Goal: Task Accomplishment & Management: Use online tool/utility

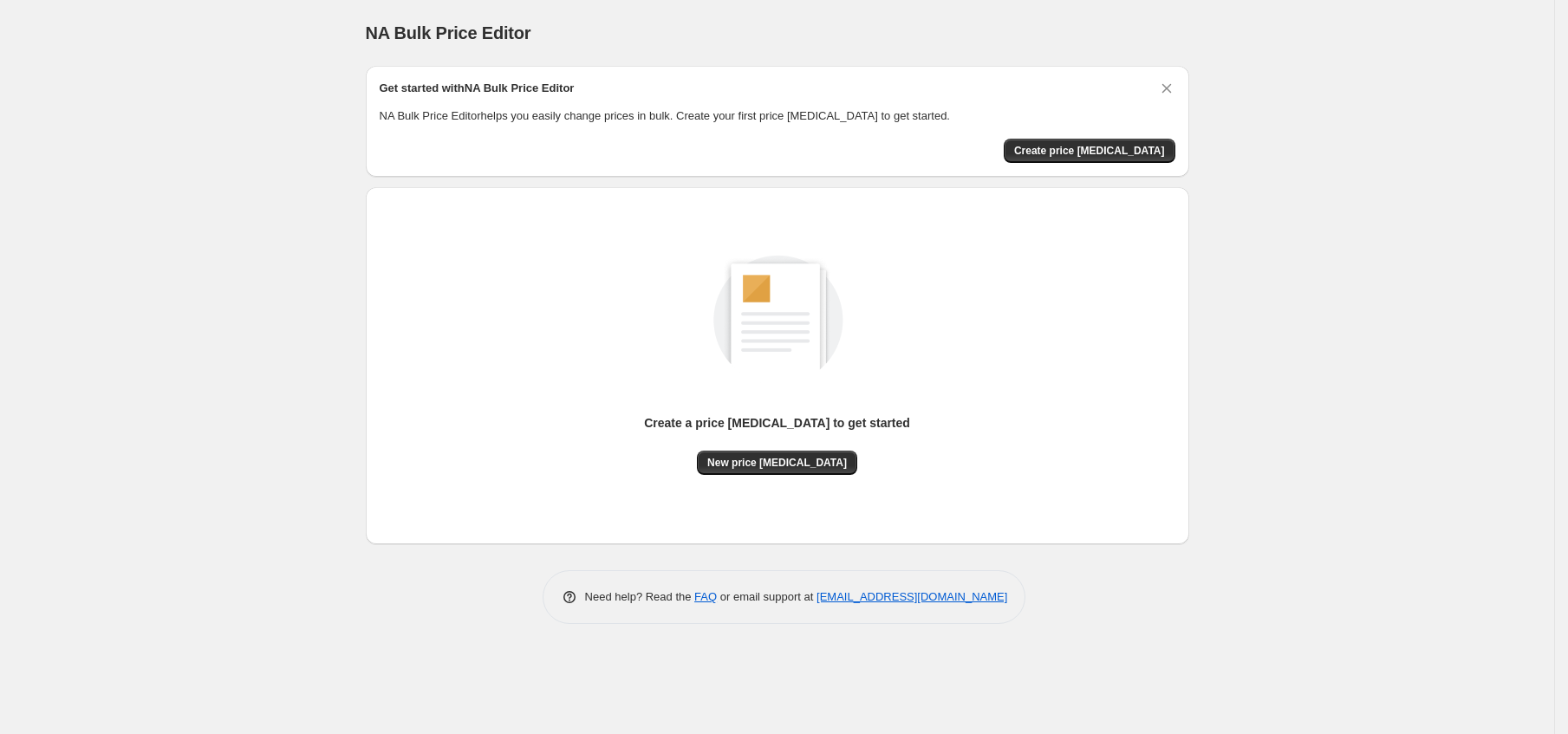
click at [775, 478] on div "Create a price [MEDICAL_DATA] to get started New price [MEDICAL_DATA]" at bounding box center [776, 366] width 795 height 330
click at [792, 462] on span "New price [MEDICAL_DATA]" at bounding box center [776, 463] width 140 height 14
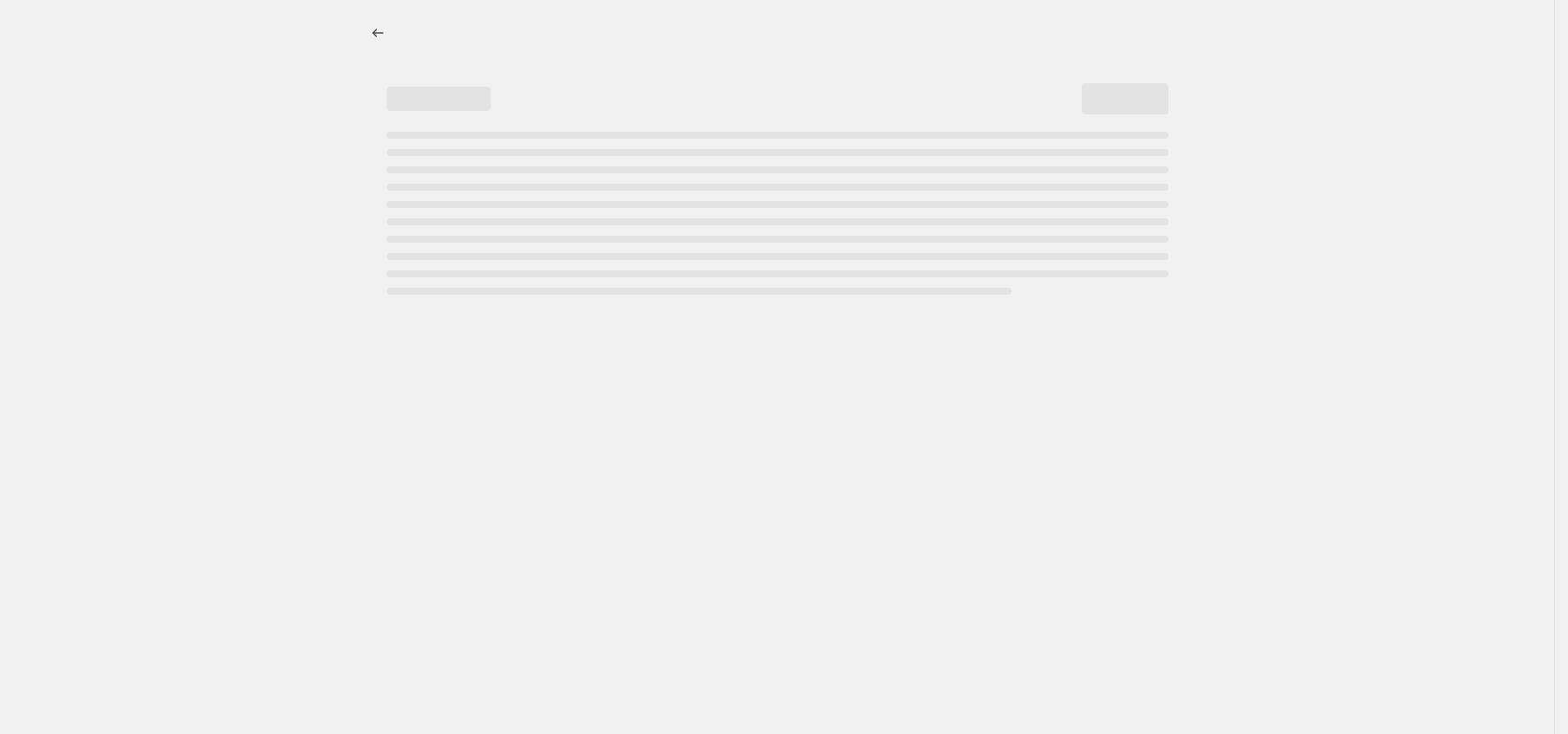
select select "percentage"
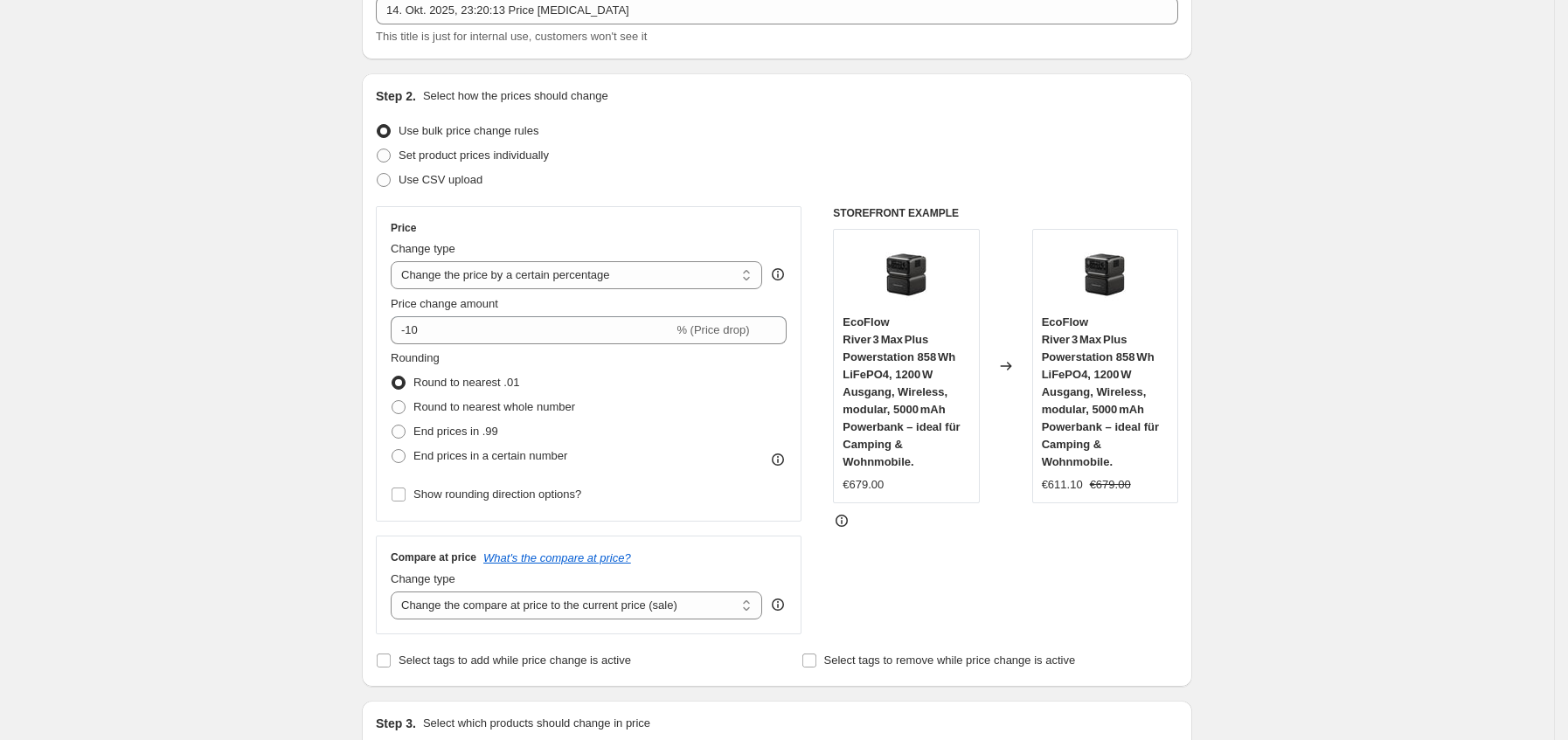
scroll to position [131, 0]
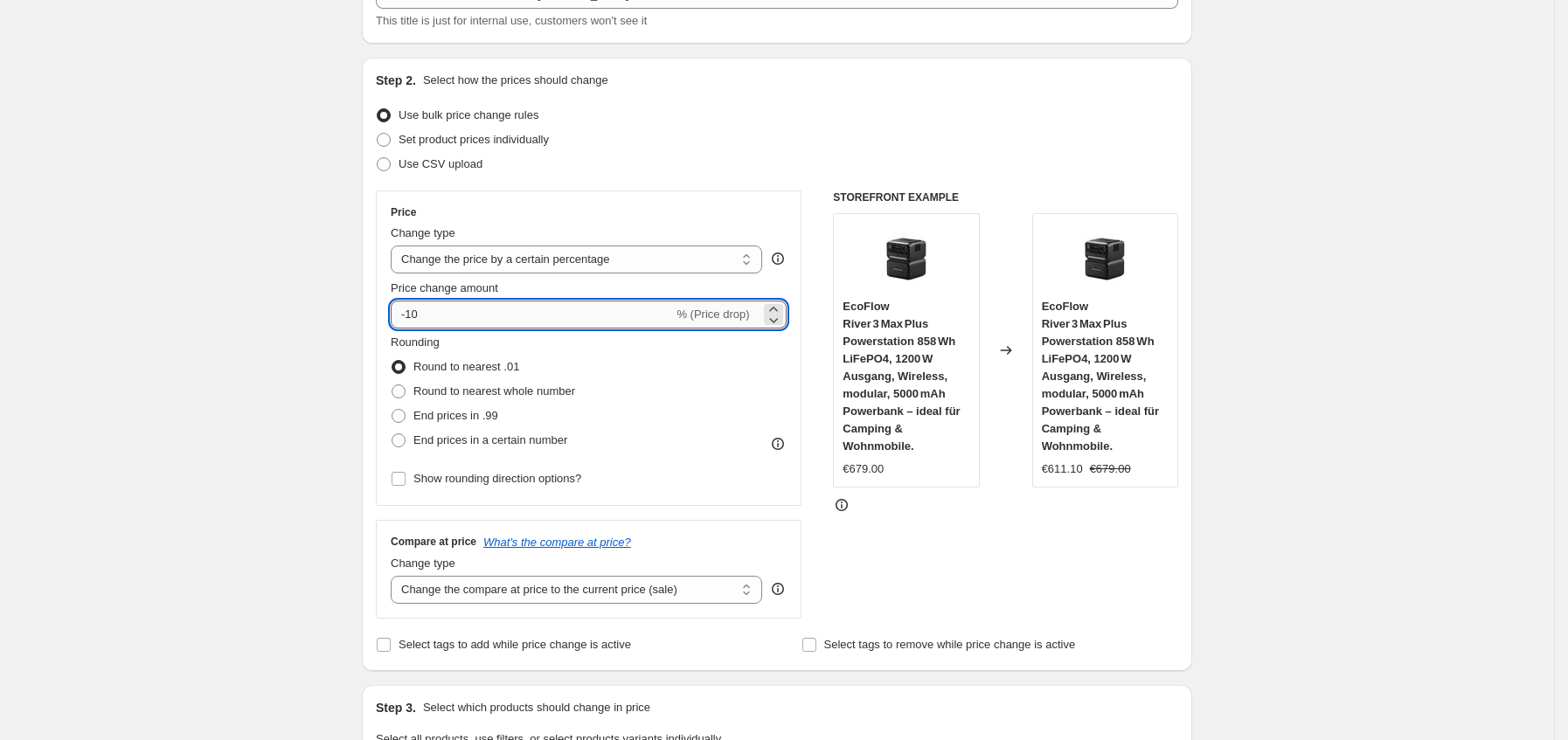
click at [531, 317] on input "-10" at bounding box center [532, 314] width 283 height 28
type input "-1"
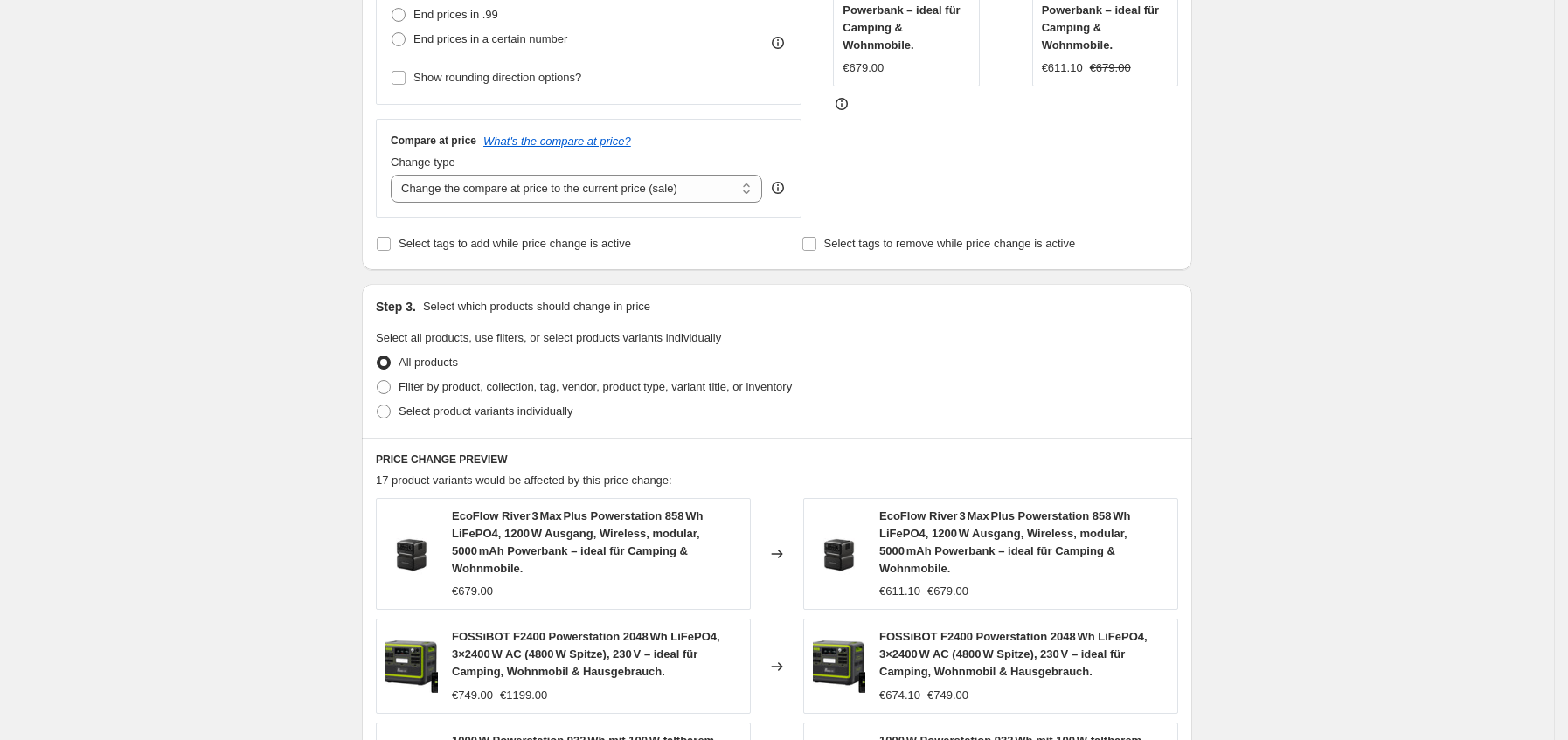
scroll to position [1146, 0]
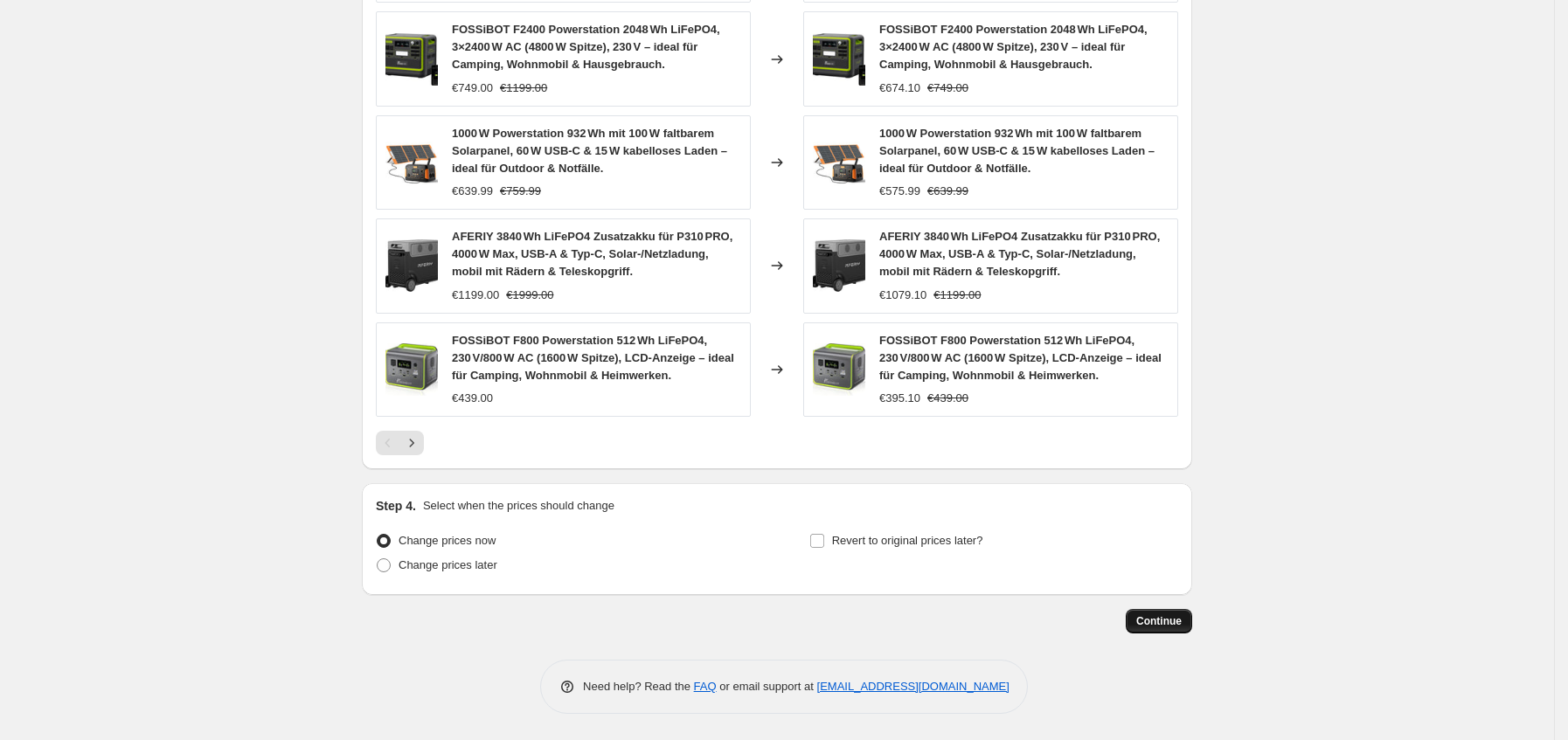
type input "-35"
click at [1141, 630] on button "Continue" at bounding box center [1159, 622] width 66 height 25
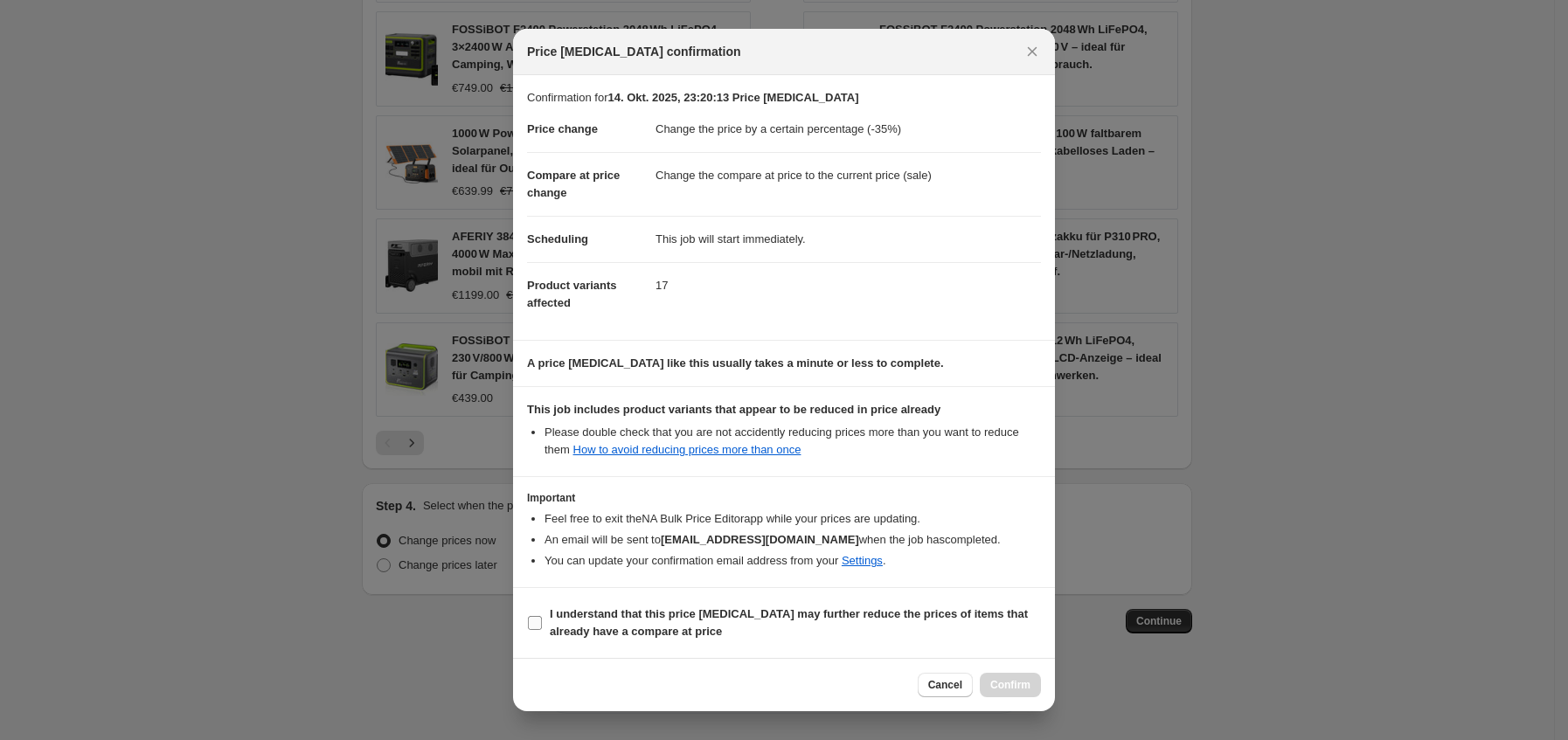
click at [595, 618] on b "I understand that this price [MEDICAL_DATA] may further reduce the prices of it…" at bounding box center [789, 623] width 478 height 31
click at [542, 618] on input "I understand that this price [MEDICAL_DATA] may further reduce the prices of it…" at bounding box center [535, 623] width 14 height 14
checkbox input "true"
click at [1023, 700] on div "Cancel Confirm" at bounding box center [783, 685] width 542 height 54
drag, startPoint x: 1009, startPoint y: 692, endPoint x: 1020, endPoint y: 680, distance: 16.3
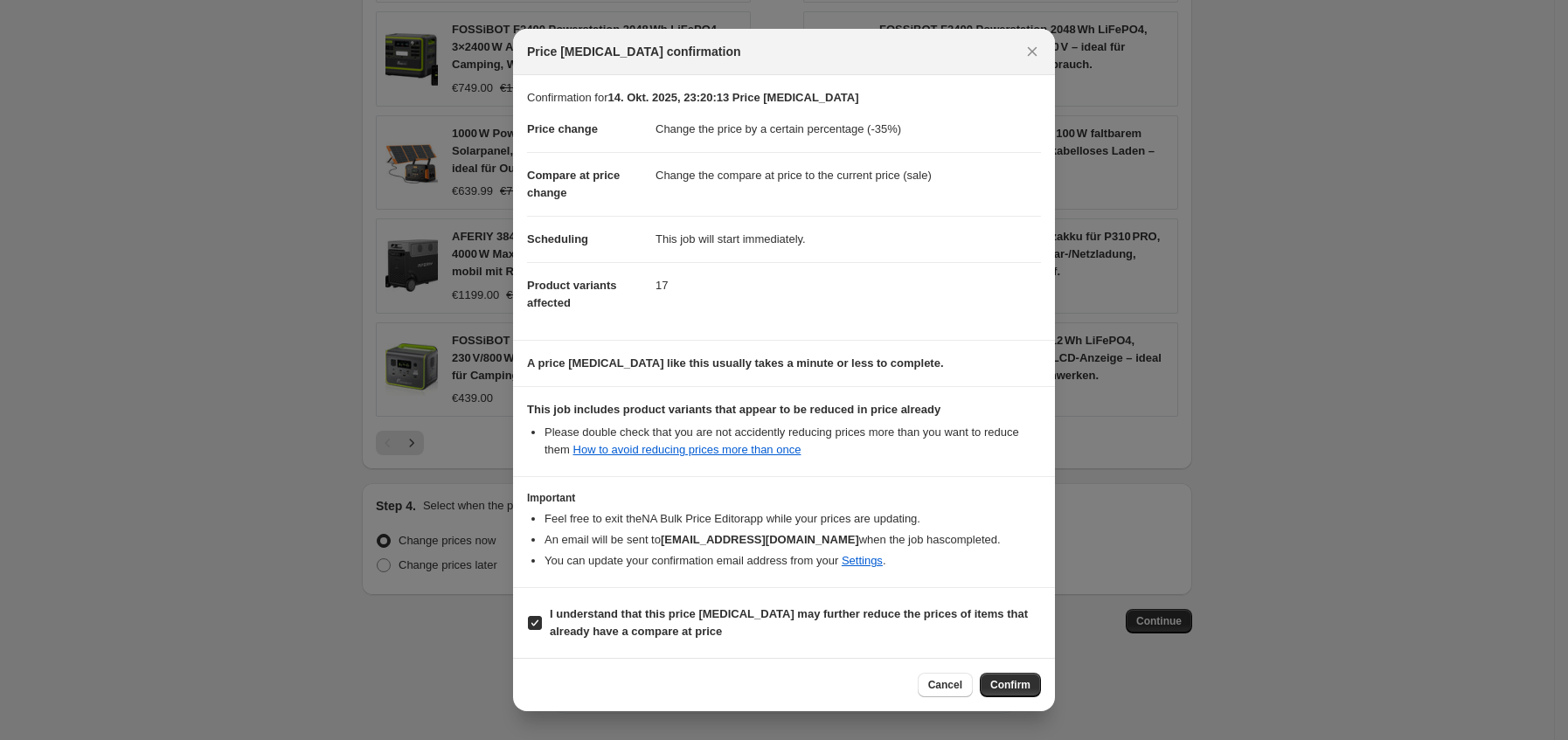
click at [1010, 692] on span "Confirm" at bounding box center [1010, 685] width 40 height 14
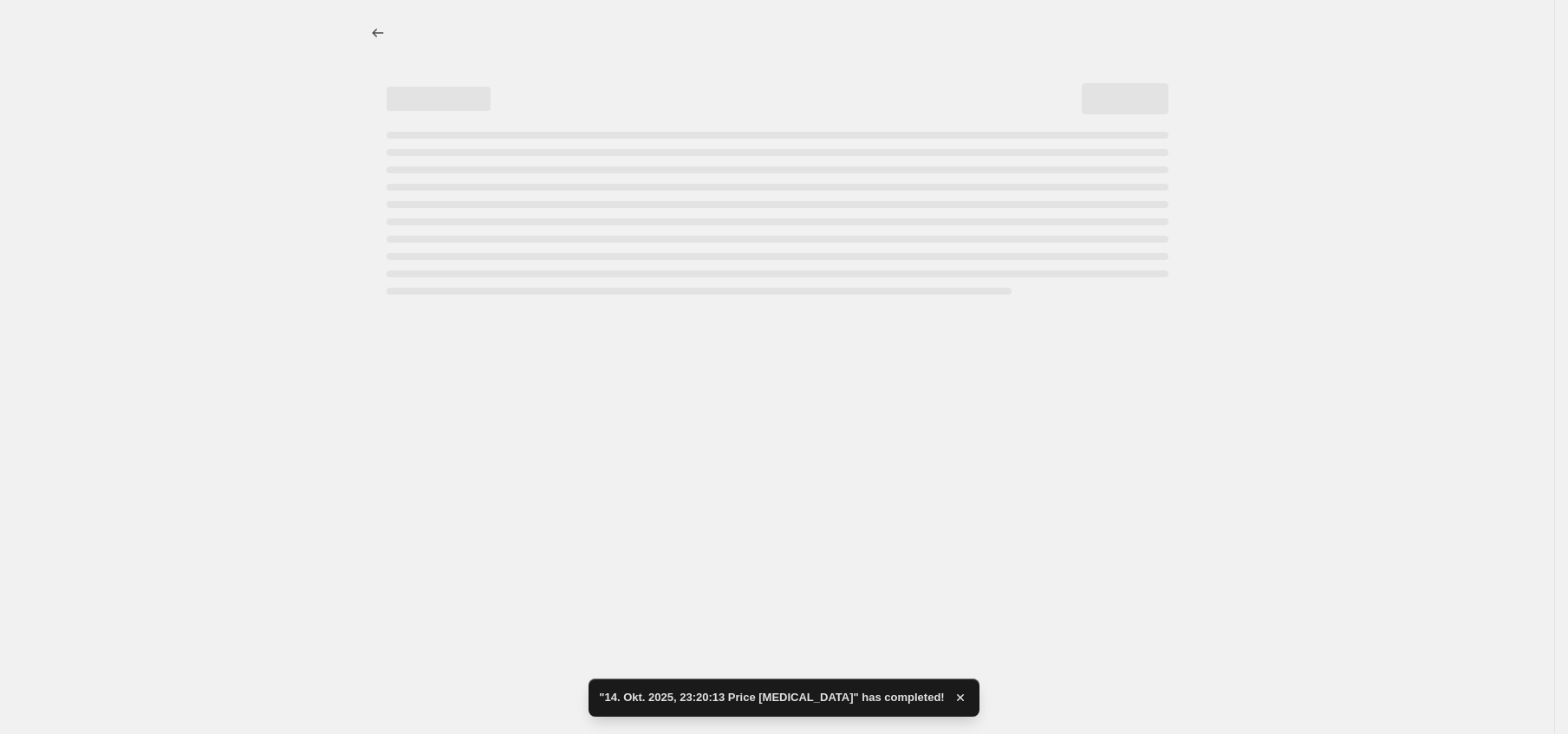
select select "percentage"
